Goal: Find specific page/section: Find specific page/section

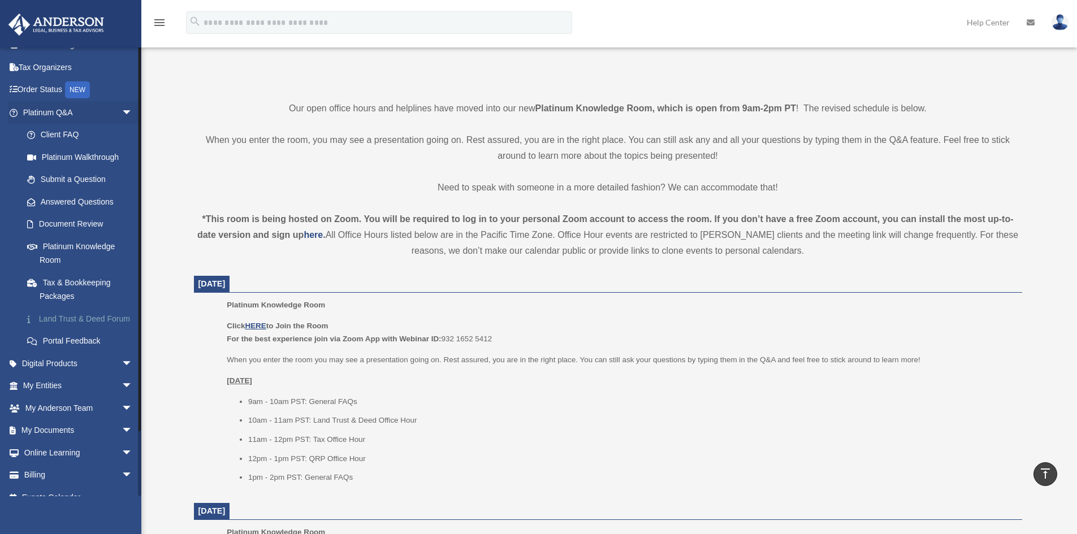
scroll to position [67, 0]
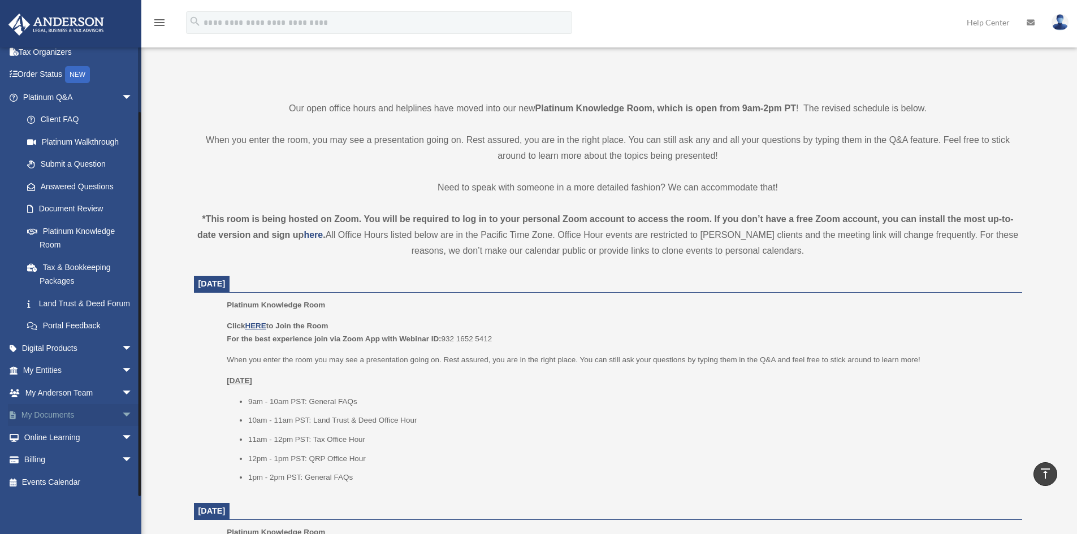
click at [122, 420] on span "arrow_drop_down" at bounding box center [133, 415] width 23 height 23
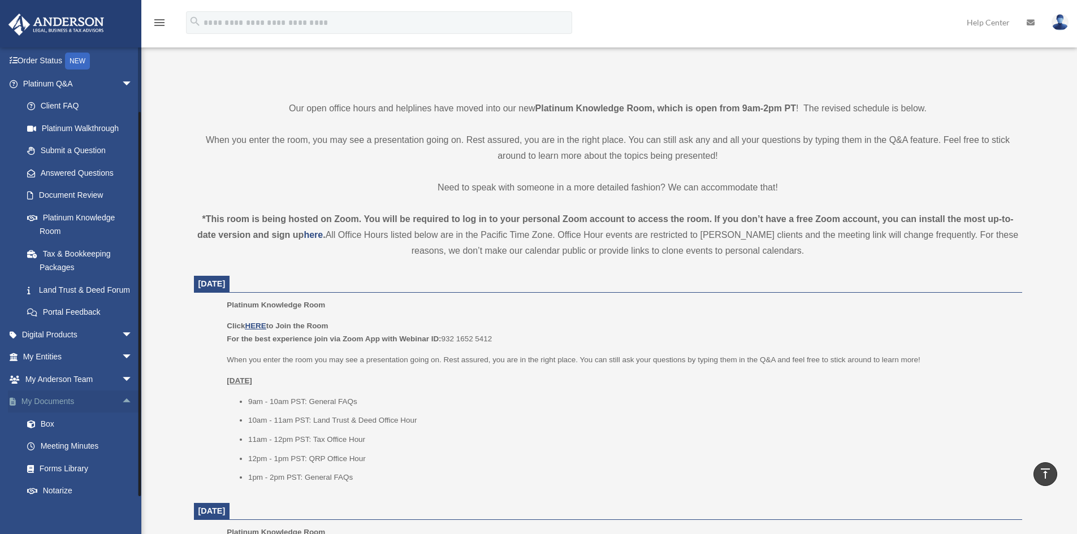
click at [122, 413] on span "arrow_drop_up" at bounding box center [133, 402] width 23 height 23
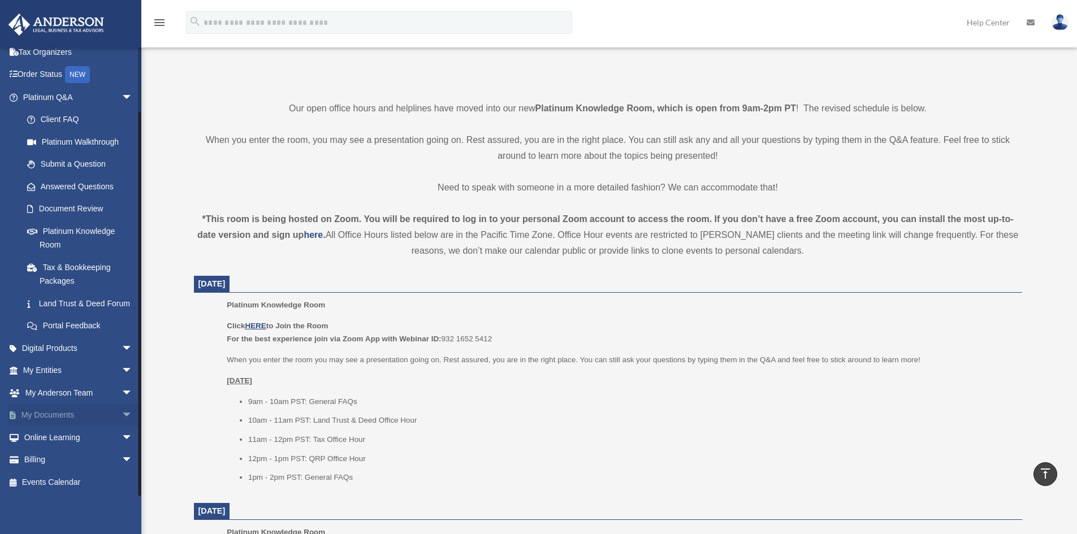
scroll to position [339, 0]
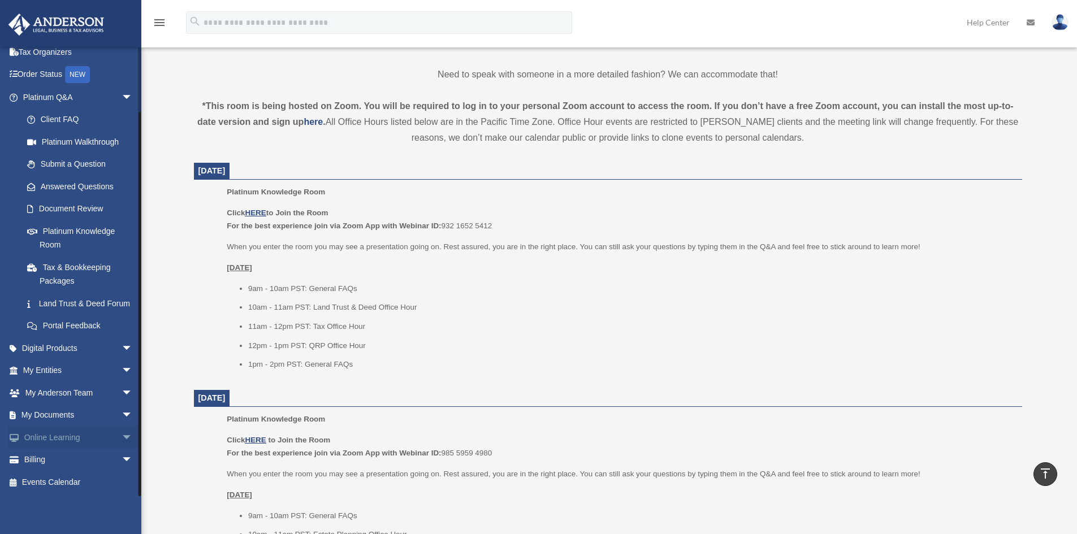
click at [124, 434] on span "arrow_drop_down" at bounding box center [133, 437] width 23 height 23
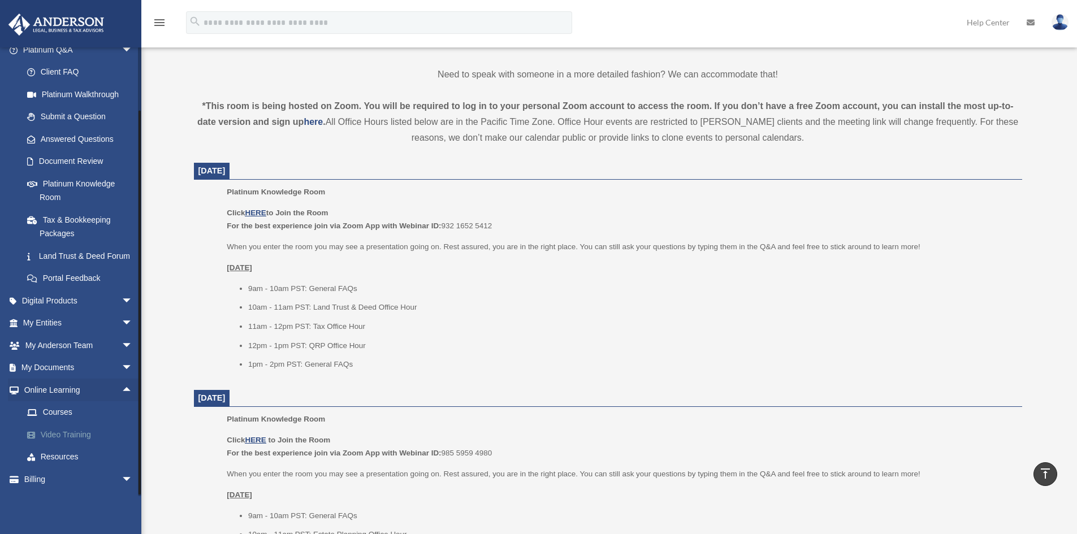
scroll to position [135, 0]
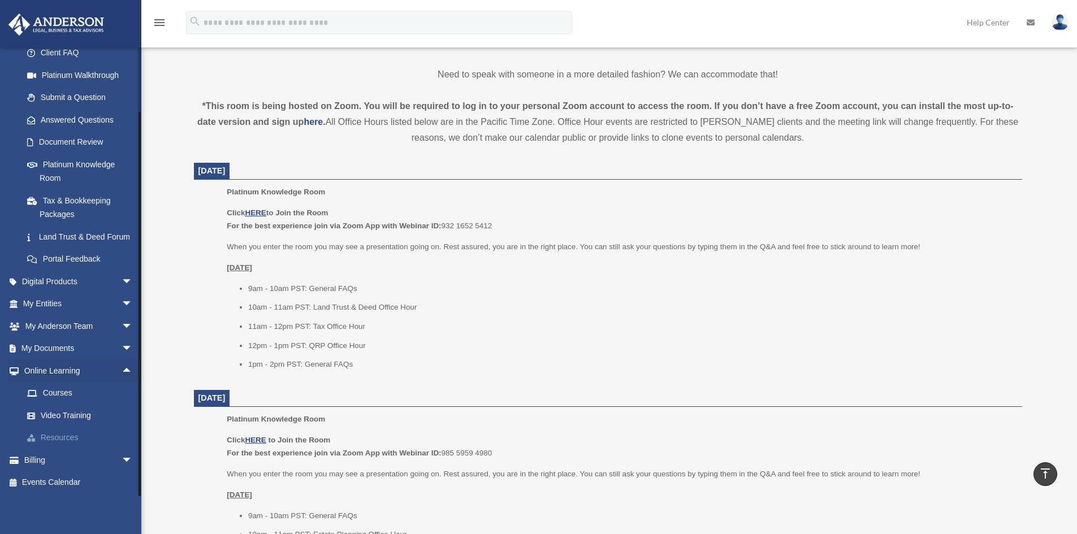
click at [77, 432] on link "Resources" at bounding box center [83, 438] width 134 height 23
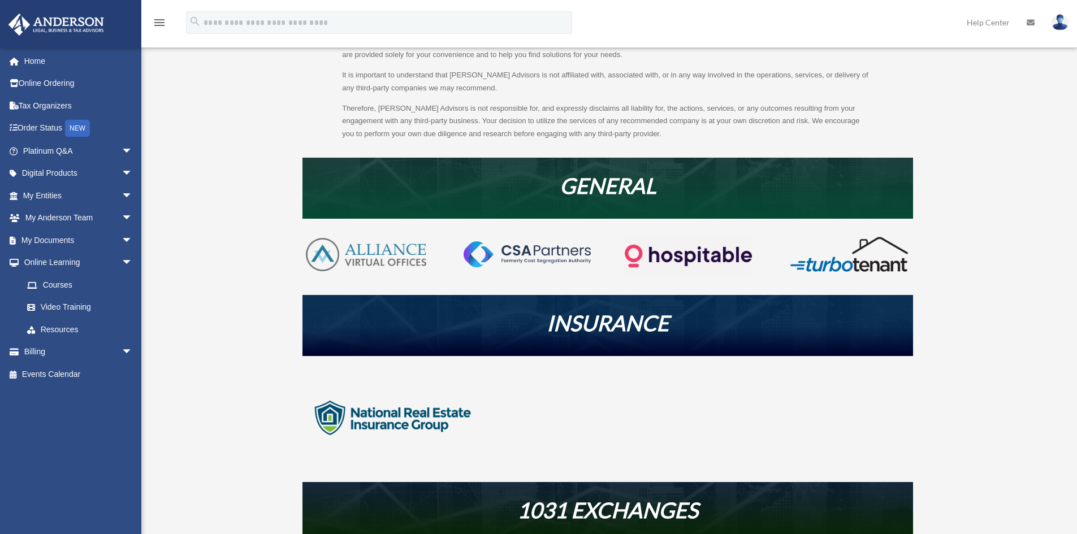
scroll to position [170, 0]
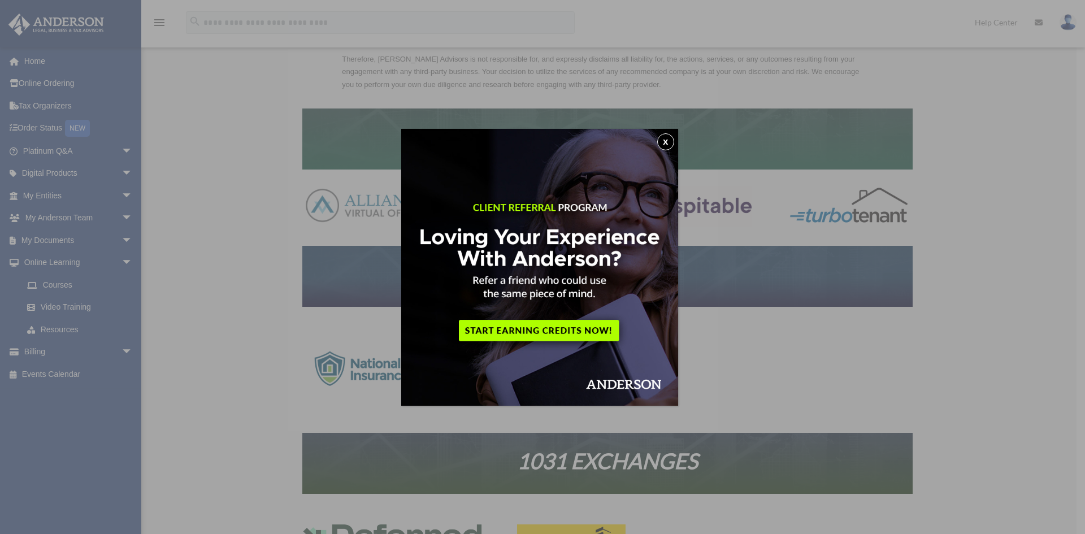
click at [668, 142] on button "x" at bounding box center [665, 141] width 17 height 17
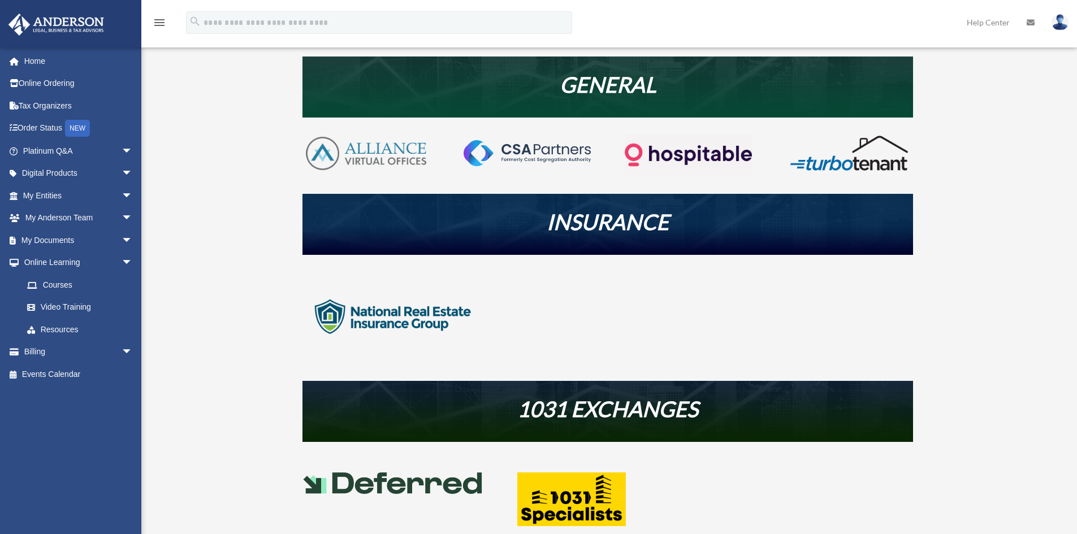
scroll to position [226, 0]
